Goal: Find specific page/section

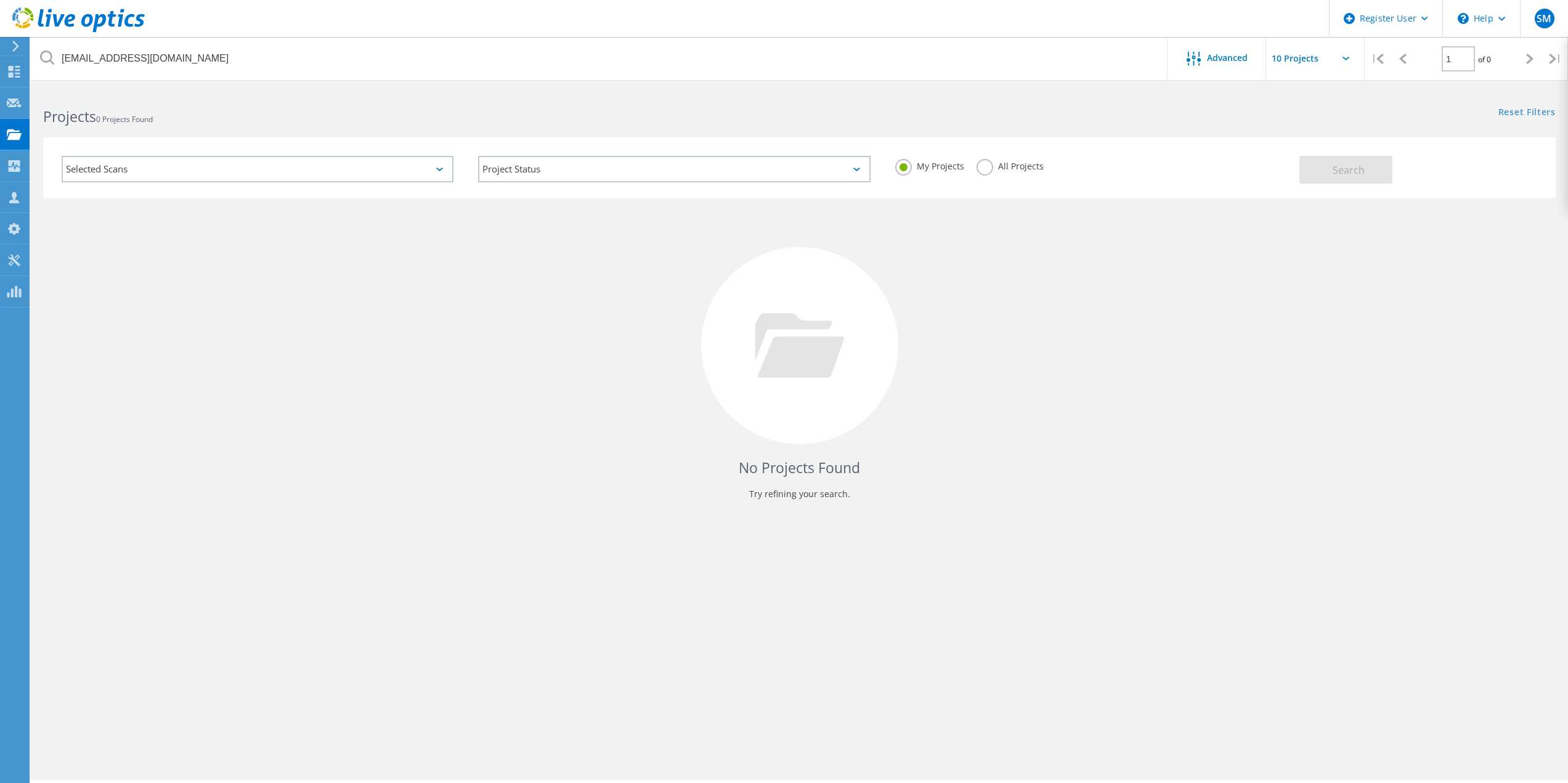
click at [1011, 169] on label "All Projects" at bounding box center [1010, 165] width 67 height 12
click at [0, 0] on input "All Projects" at bounding box center [0, 0] width 0 height 0
click at [1349, 182] on button "Search" at bounding box center [1346, 170] width 93 height 27
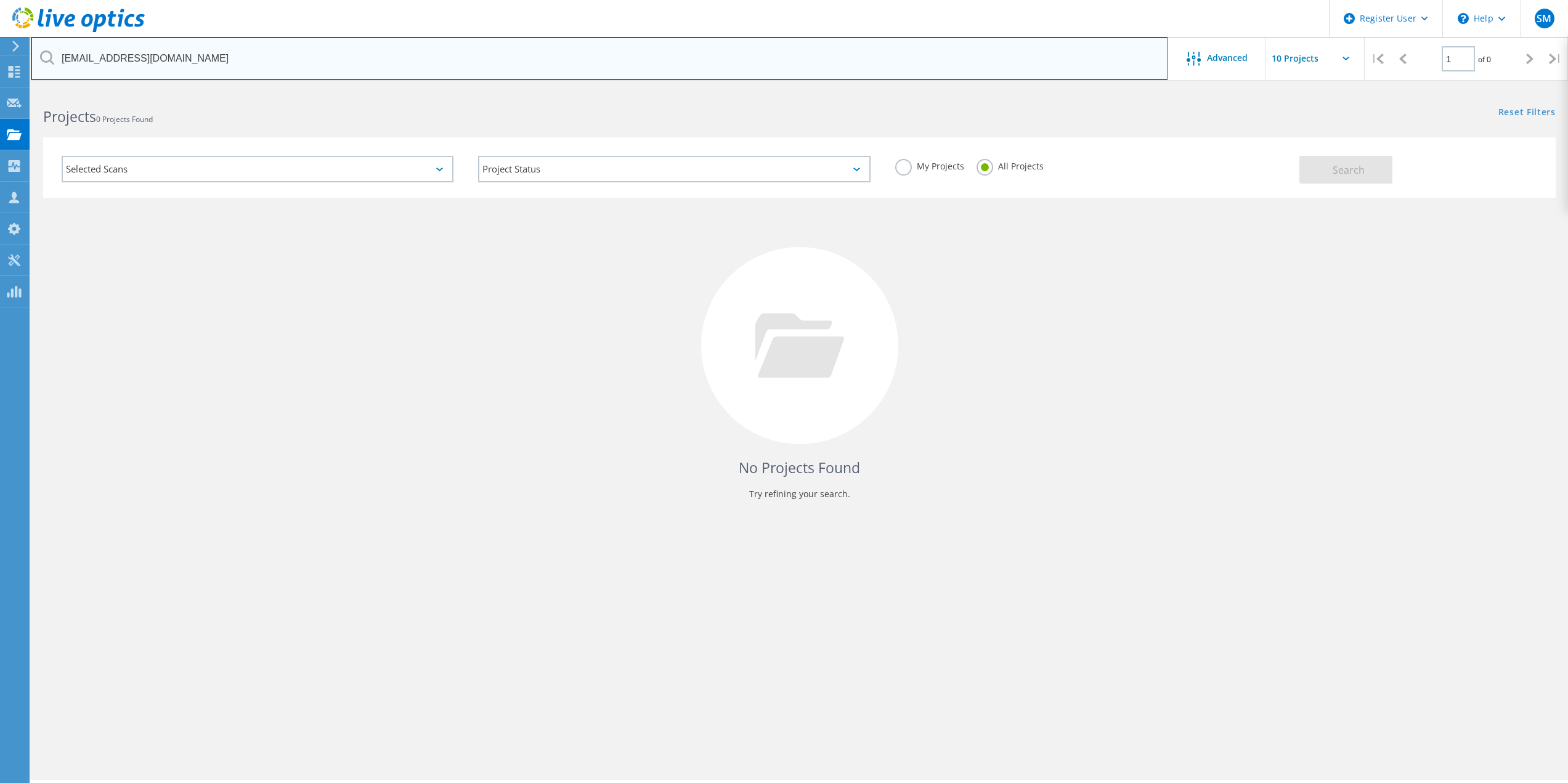
click at [247, 55] on input "vancerobinson@desotoregional.com" at bounding box center [599, 59] width 1137 height 43
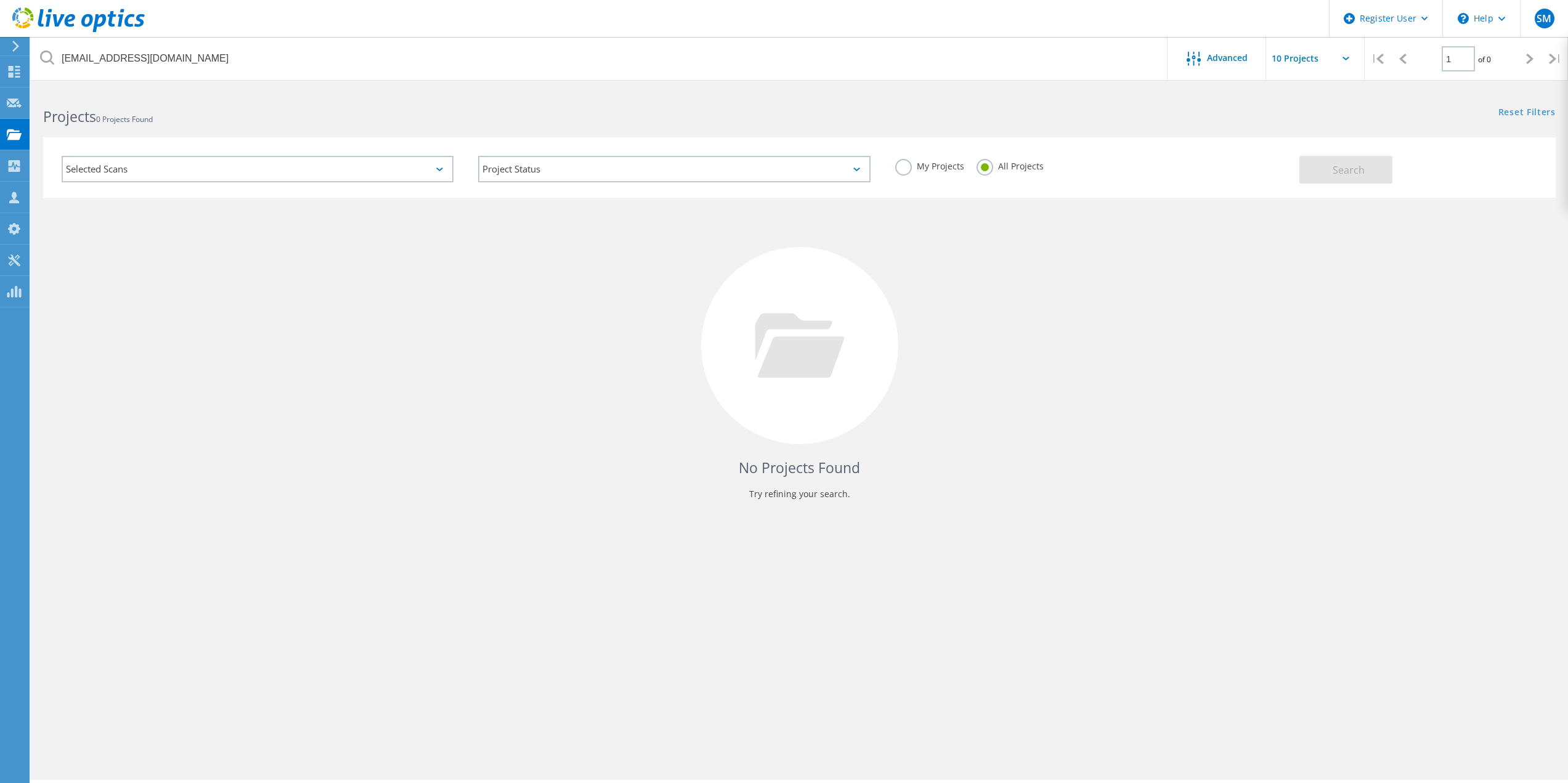
click at [421, 165] on div "Selected Scans" at bounding box center [258, 169] width 392 height 26
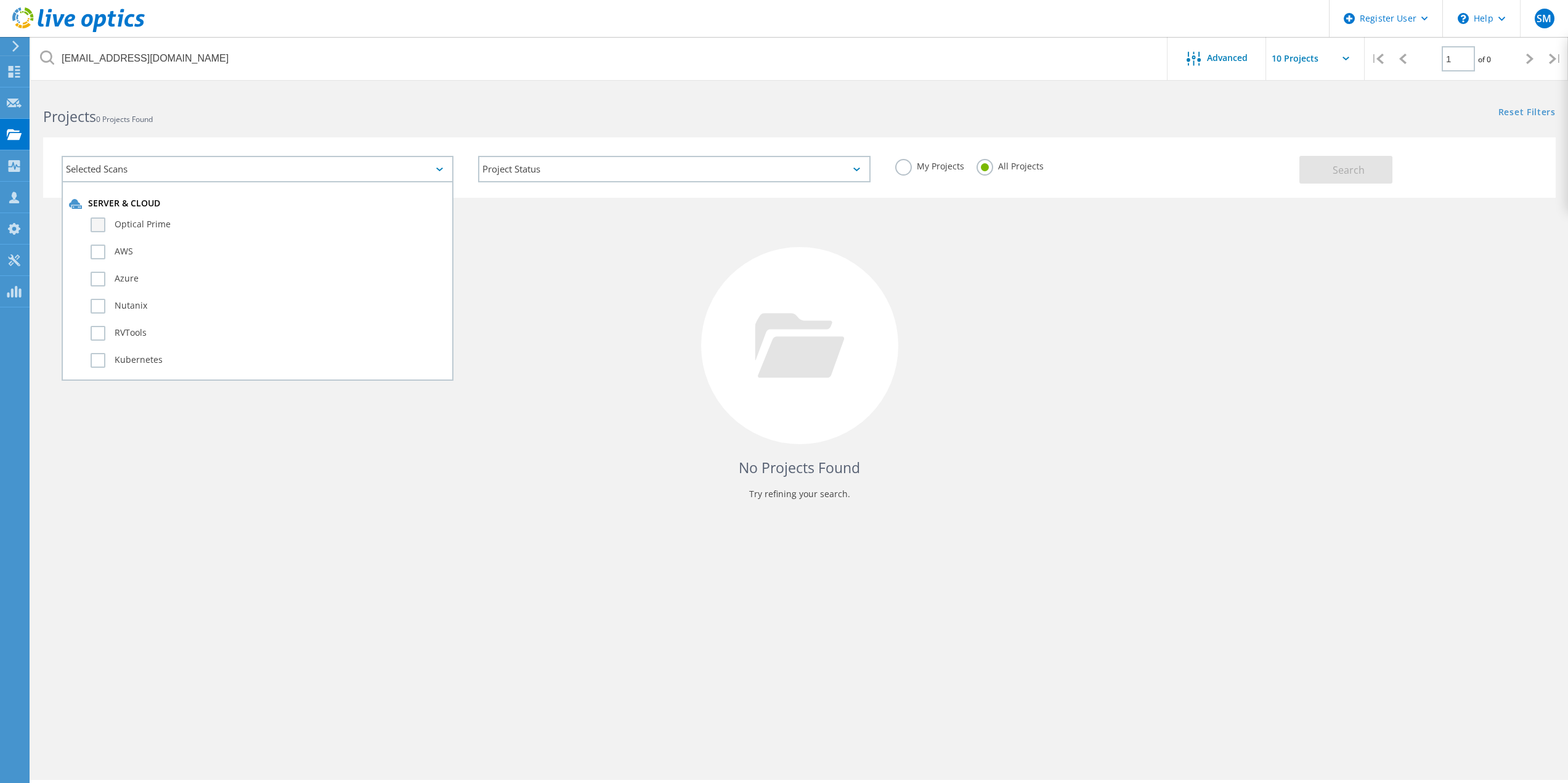
click at [269, 218] on label "Optical Prime" at bounding box center [268, 225] width 355 height 15
click at [0, 0] on input "Optical Prime" at bounding box center [0, 0] width 0 height 0
click at [430, 180] on div "Selected Scans 1" at bounding box center [258, 169] width 392 height 26
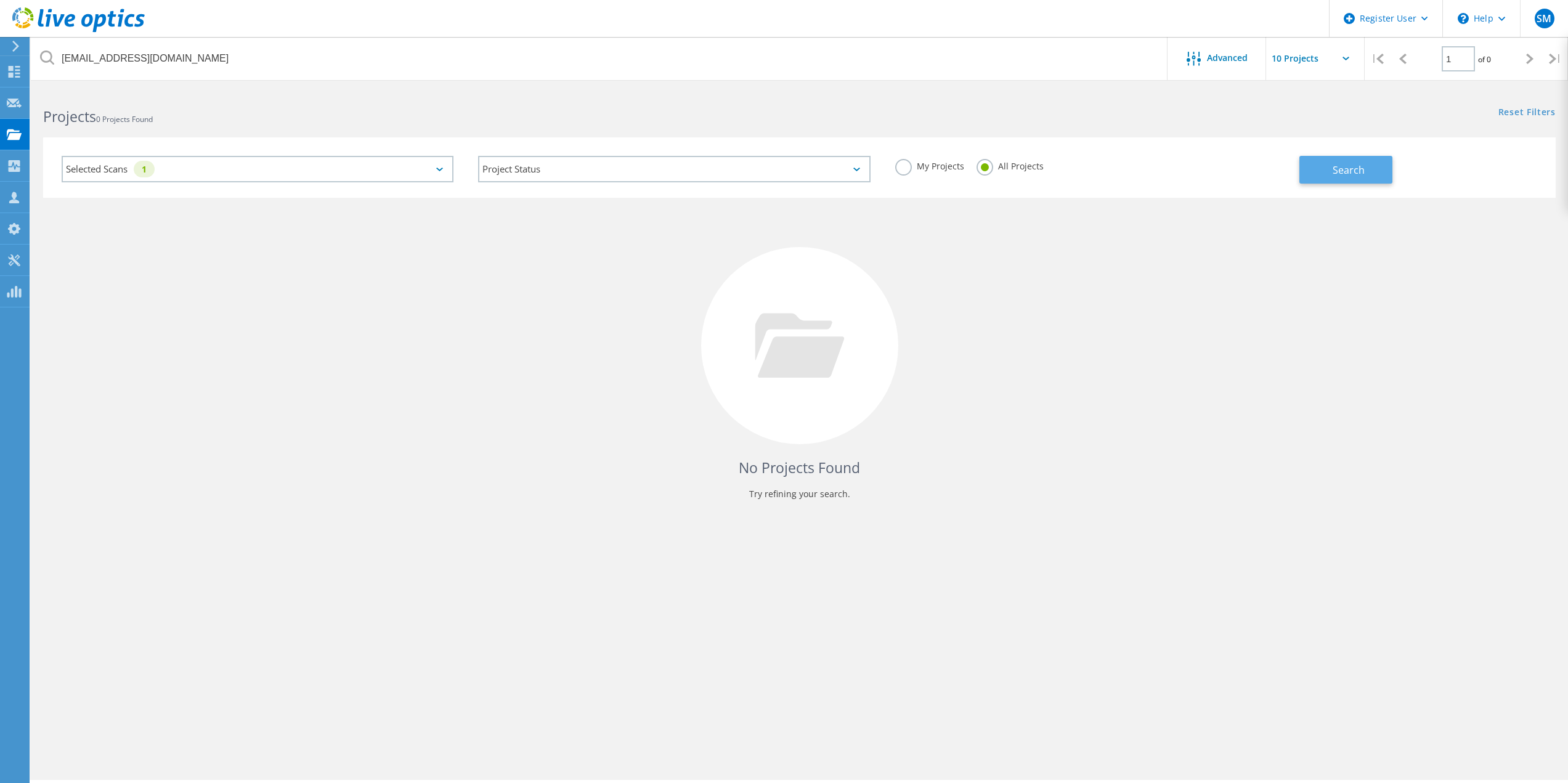
click at [1333, 180] on button "Search" at bounding box center [1346, 170] width 93 height 27
click at [444, 163] on div "Selected Scans 1" at bounding box center [258, 169] width 392 height 26
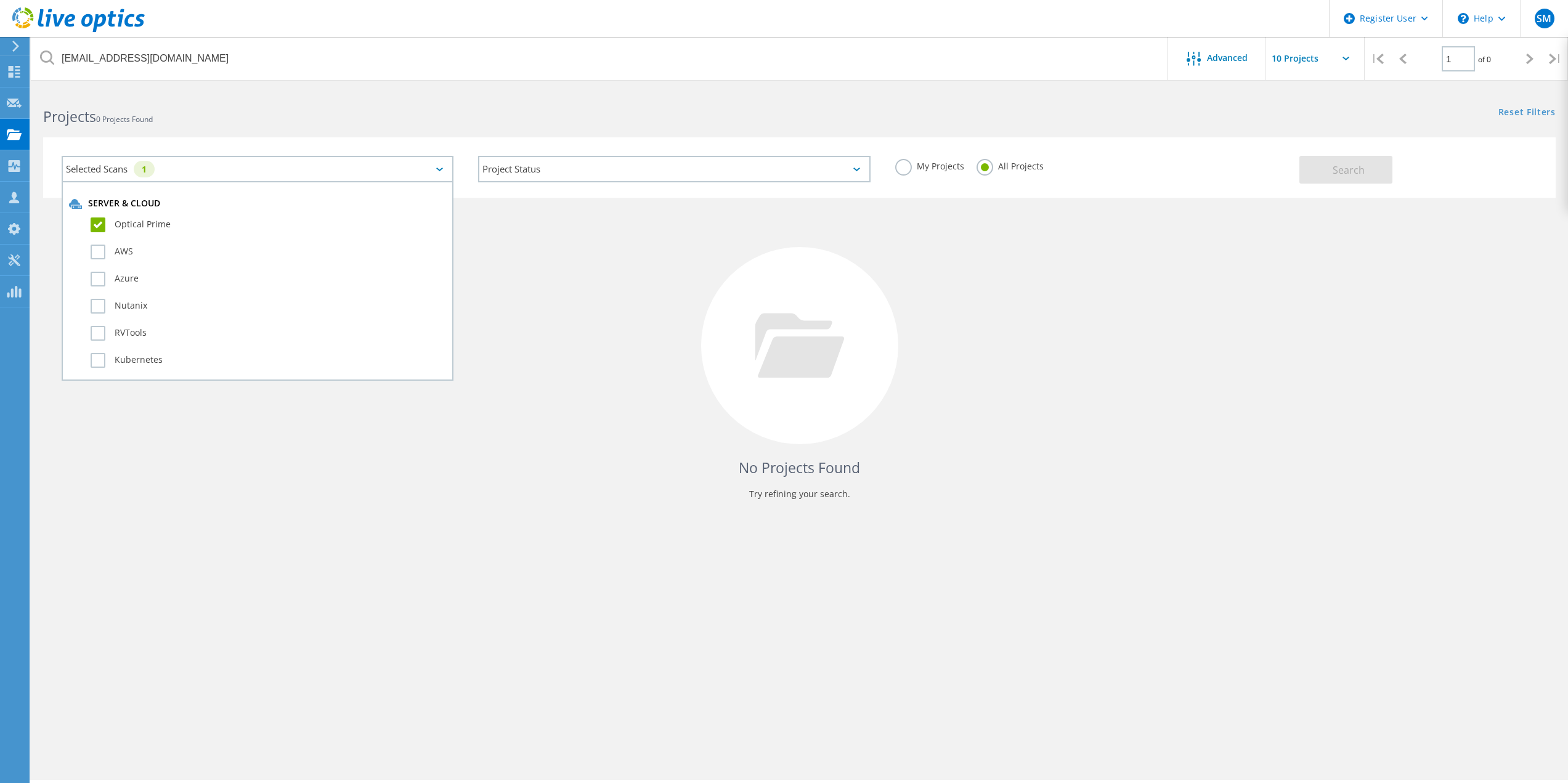
click at [187, 218] on label "Optical Prime" at bounding box center [268, 225] width 355 height 15
click at [0, 0] on input "Optical Prime" at bounding box center [0, 0] width 0 height 0
click at [421, 165] on div "Selected Scans" at bounding box center [258, 169] width 392 height 26
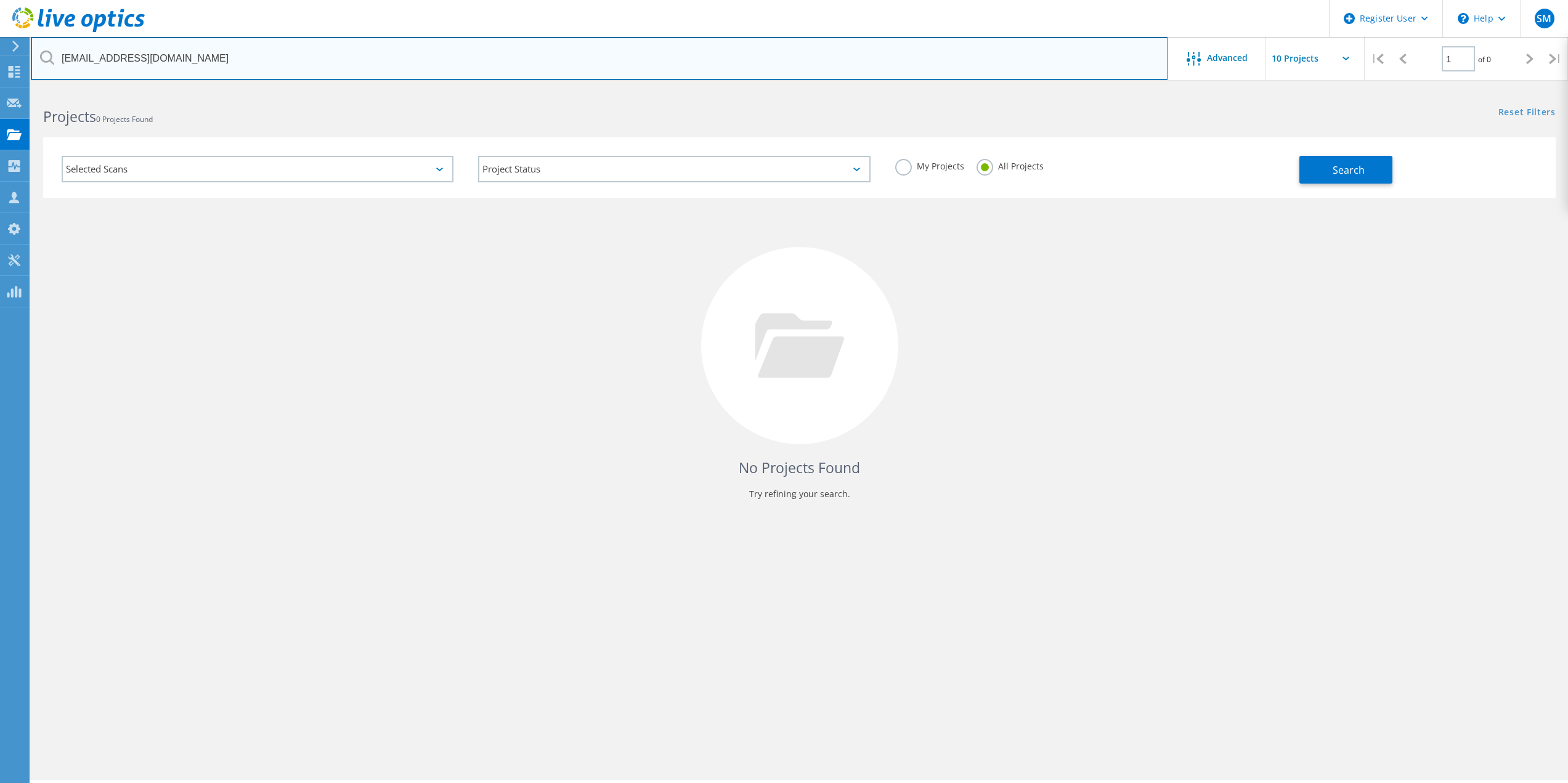
drag, startPoint x: 1037, startPoint y: 54, endPoint x: 62, endPoint y: 49, distance: 975.0
click at [62, 49] on input "vancerobinson@desotoregional.com" at bounding box center [599, 59] width 1137 height 43
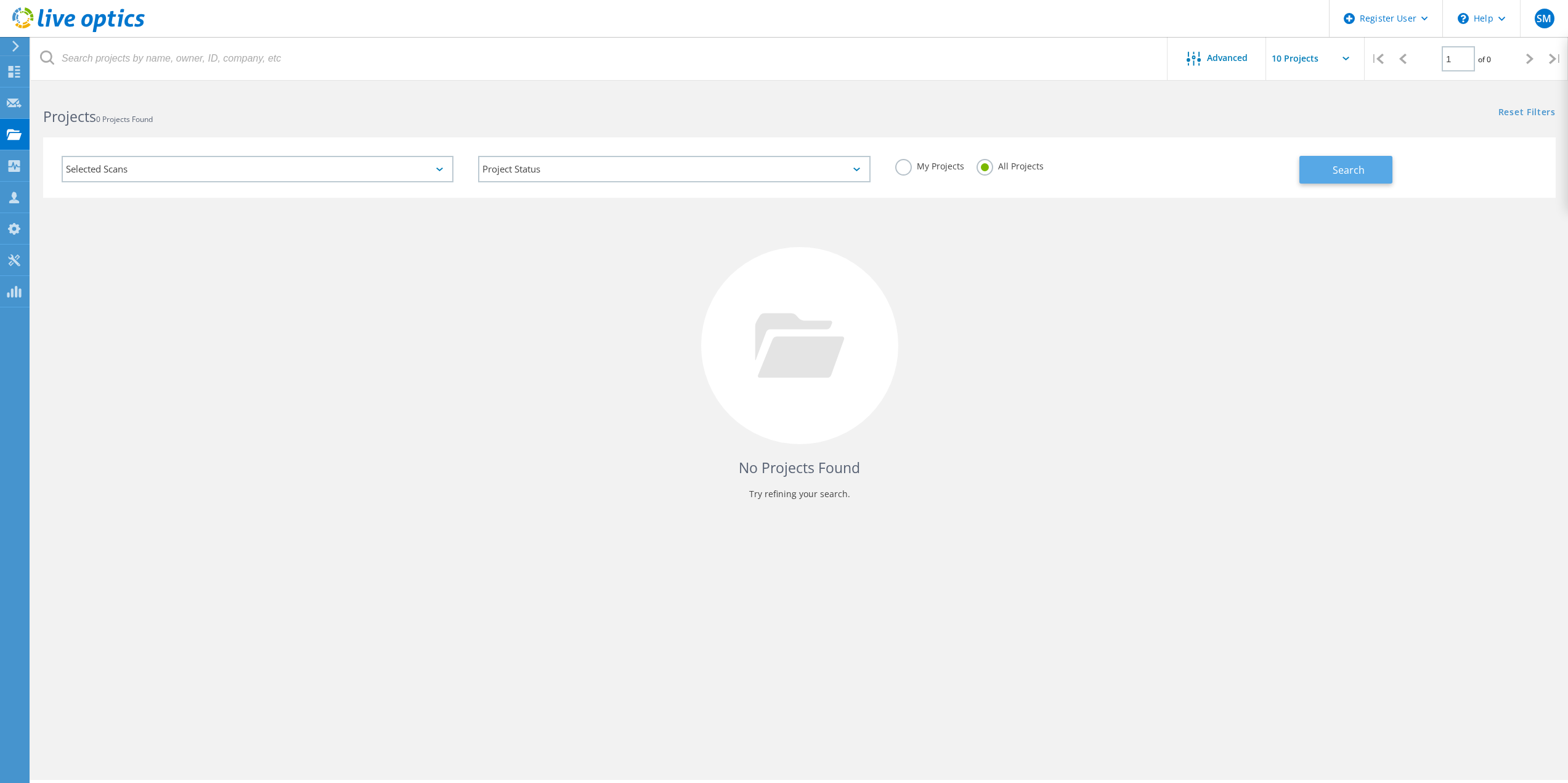
click at [1348, 168] on span "Search" at bounding box center [1348, 170] width 32 height 14
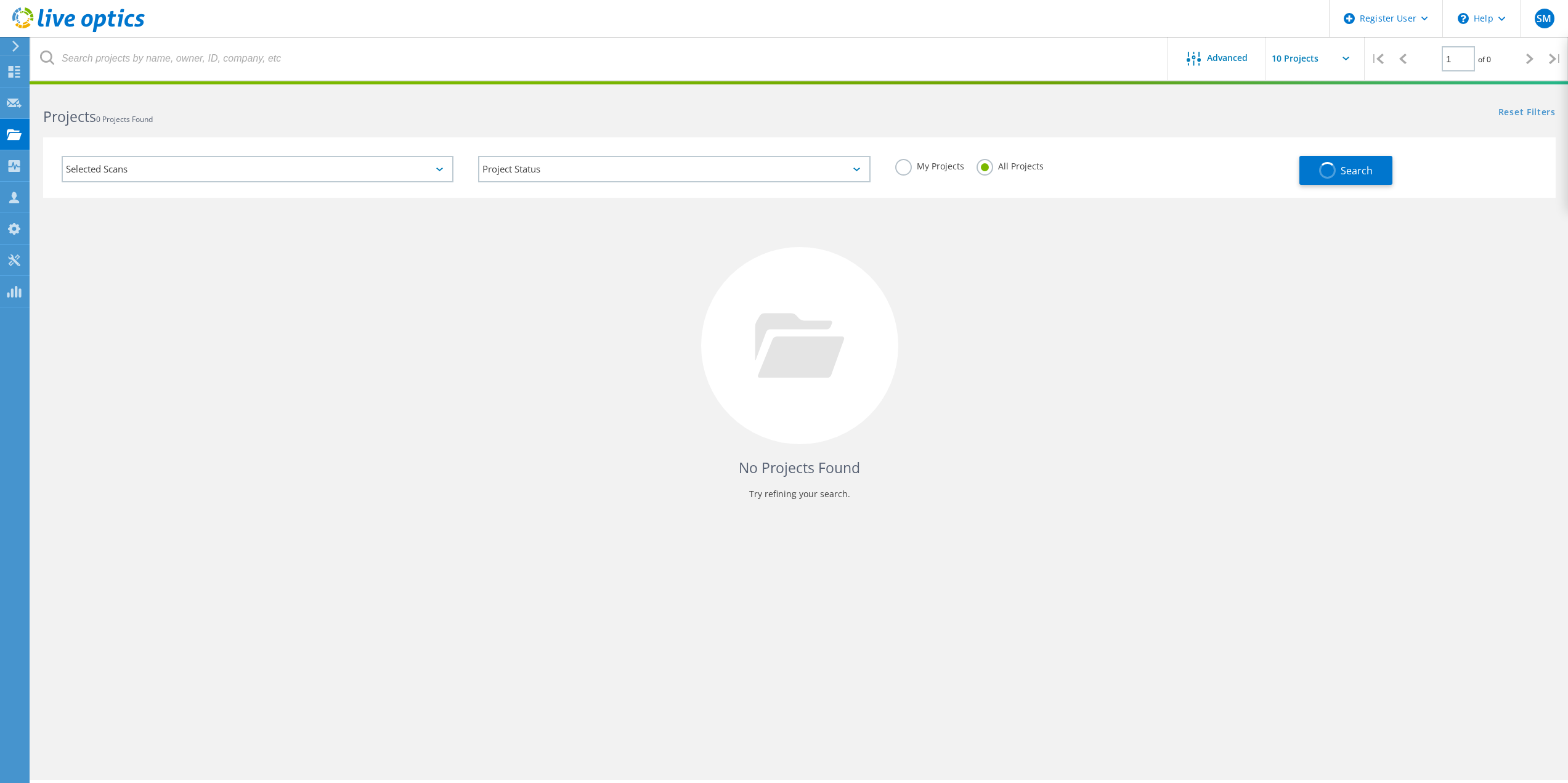
click at [74, 1] on div at bounding box center [72, 19] width 144 height 37
click at [74, 13] on icon at bounding box center [79, 21] width 133 height 25
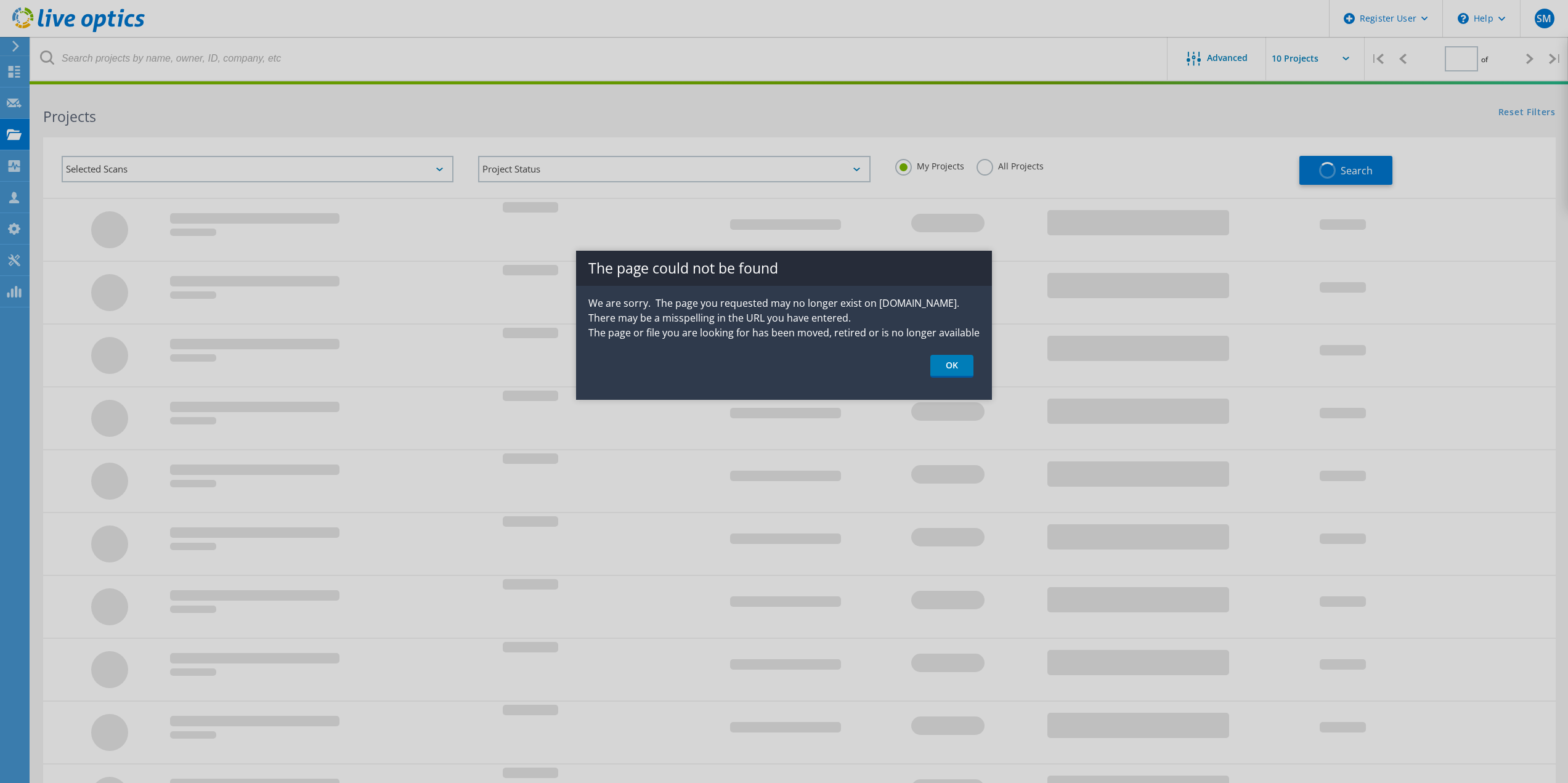
type input "1"
